Goal: Navigation & Orientation: Go to known website

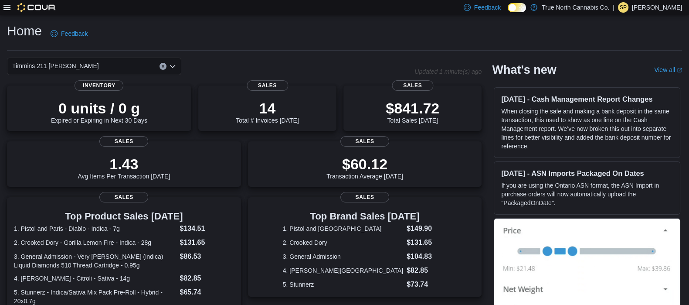
click at [157, 19] on div "Home Feedback Timmins 211 [PERSON_NAME] Updated 1 minute(s) ago 0 units / 0 g E…" at bounding box center [344, 260] width 689 height 490
click at [248, 18] on div "Home Feedback Timmins 211 [PERSON_NAME] Updated 1 minute(s) ago 0 units / 0 g E…" at bounding box center [344, 260] width 689 height 490
